Goal: Book appointment/travel/reservation

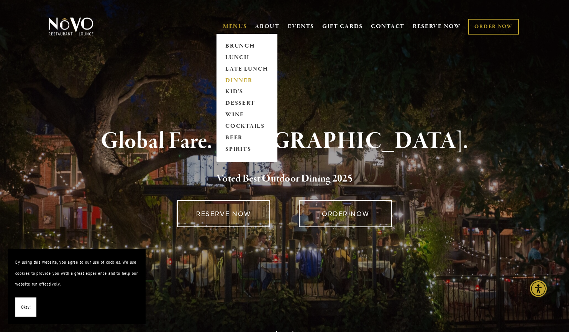
click at [236, 80] on link "DINNER" at bounding box center [247, 81] width 48 height 12
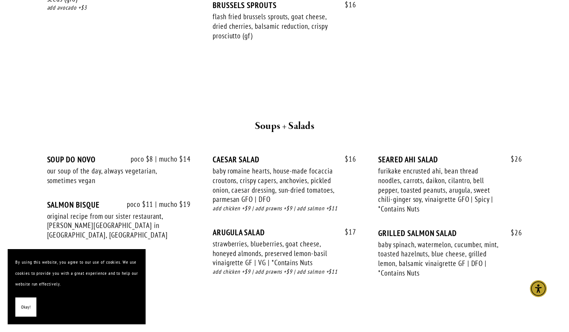
scroll to position [65, 0]
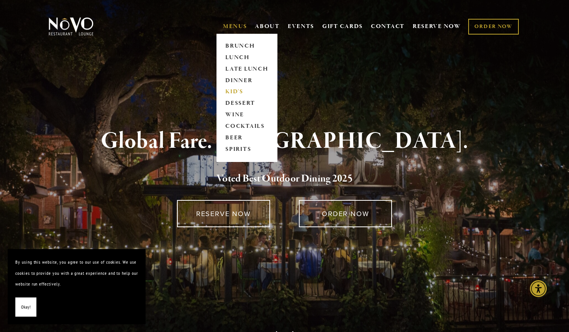
click at [232, 91] on link "KID'S" at bounding box center [247, 92] width 48 height 12
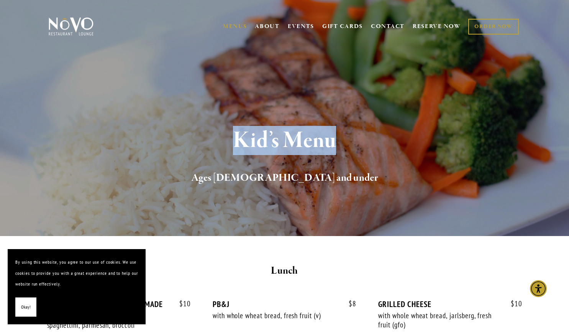
drag, startPoint x: 569, startPoint y: 46, endPoint x: 575, endPoint y: 122, distance: 76.1
click at [23, 309] on span "Okay!" at bounding box center [26, 306] width 10 height 11
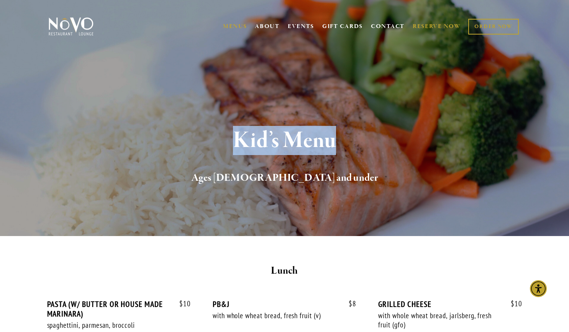
click at [438, 24] on link "RESERVE NOW" at bounding box center [437, 26] width 48 height 15
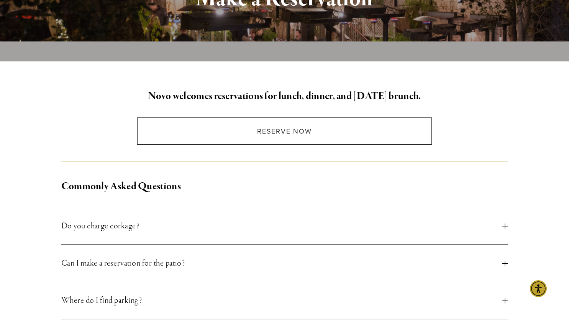
scroll to position [136, 0]
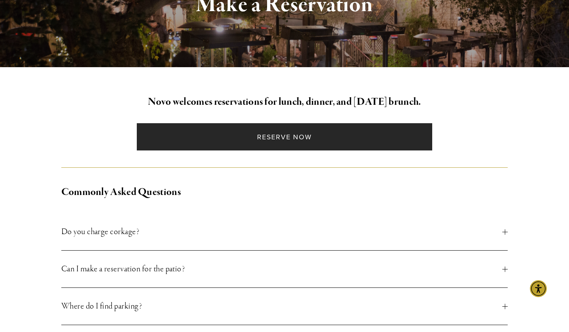
click at [291, 137] on link "Reserve Now" at bounding box center [285, 136] width 296 height 27
